Goal: Task Accomplishment & Management: Manage account settings

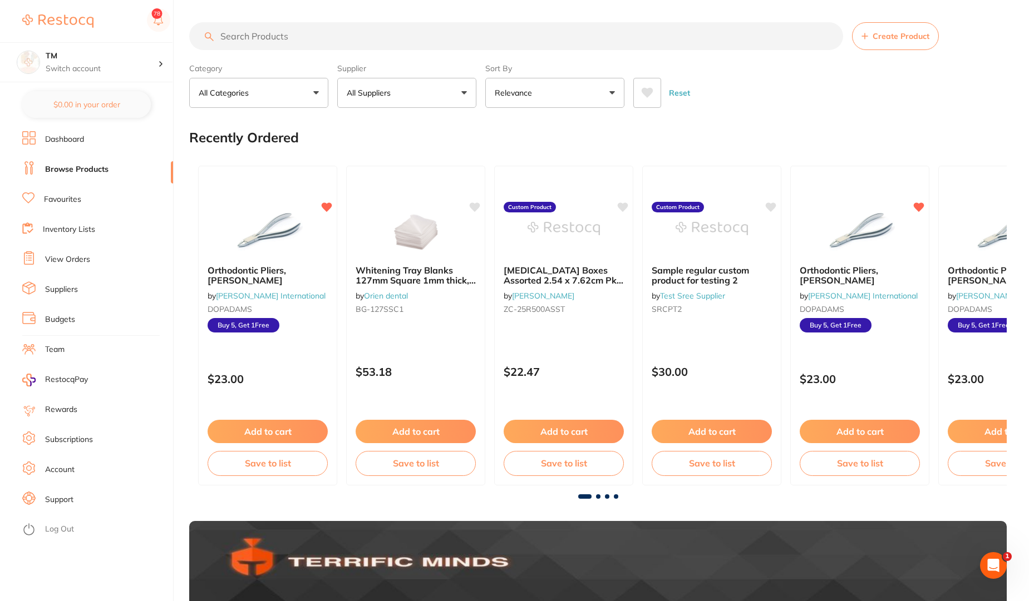
click at [76, 436] on link "Subscriptions" at bounding box center [69, 440] width 48 height 11
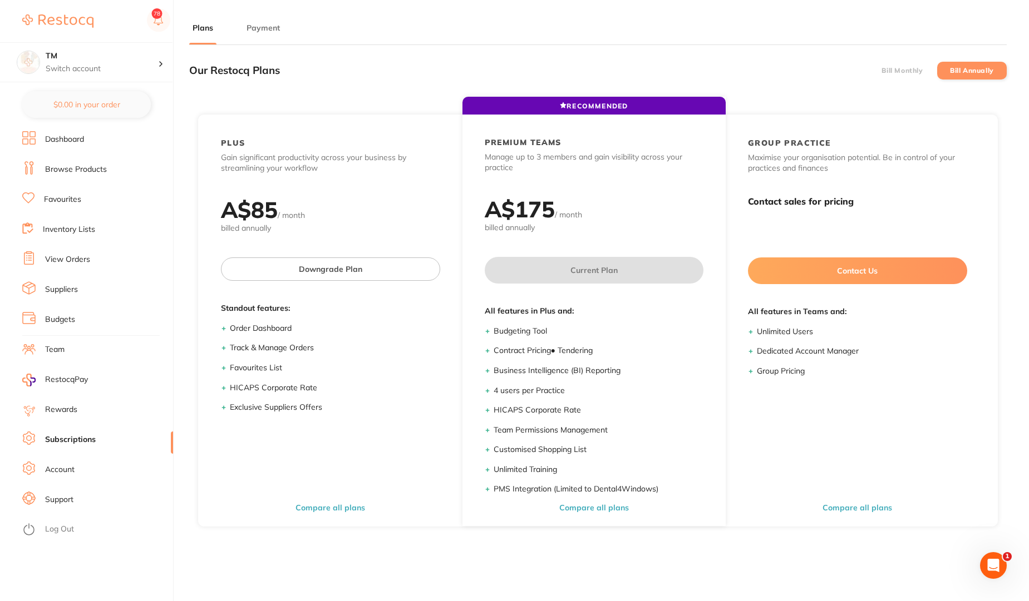
click at [916, 71] on label "Bill Monthly" at bounding box center [901, 71] width 41 height 8
click at [881, 71] on input "Bill Monthly" at bounding box center [881, 71] width 0 height 0
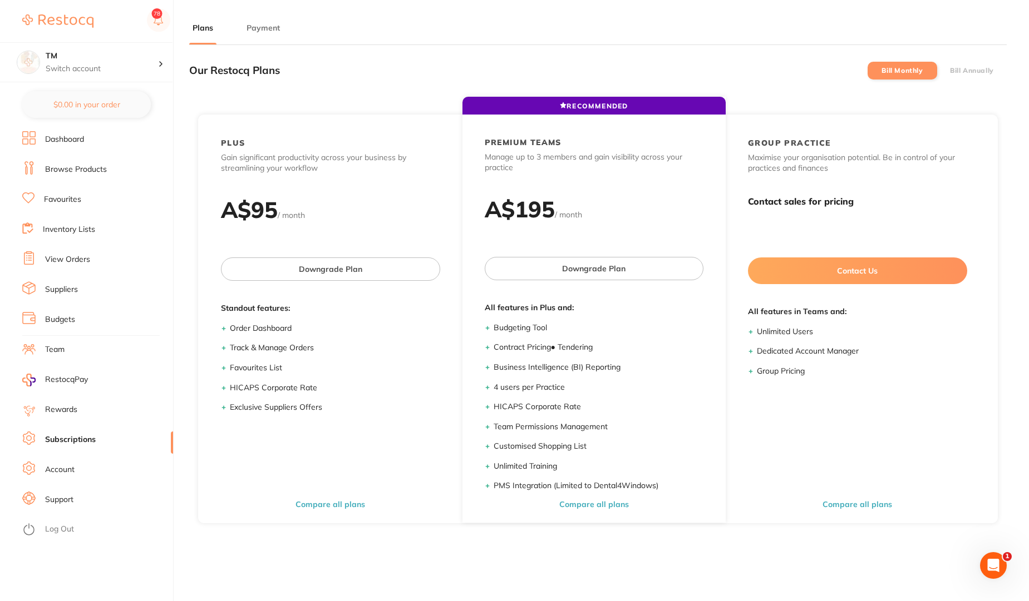
click at [962, 73] on label "Bill Annually" at bounding box center [972, 71] width 44 height 8
click at [950, 71] on input "Bill Annually" at bounding box center [950, 71] width 0 height 0
